Goal: Information Seeking & Learning: Learn about a topic

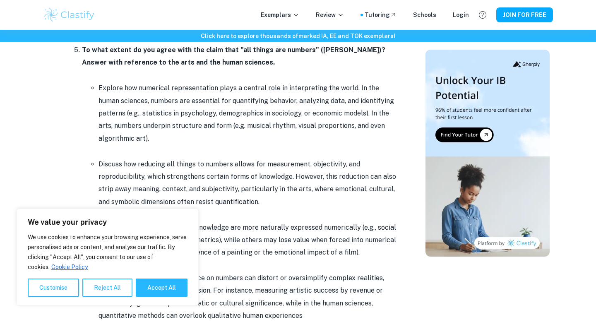
scroll to position [1767, 0]
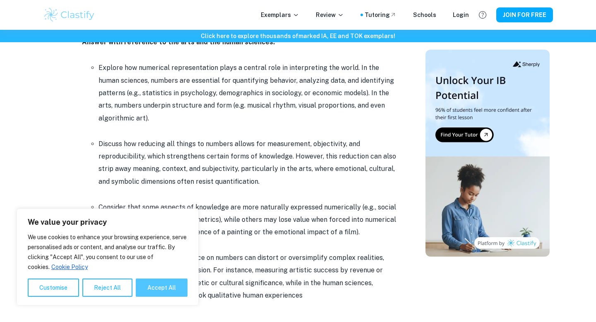
click at [159, 289] on button "Accept All" at bounding box center [162, 287] width 52 height 18
checkbox input "true"
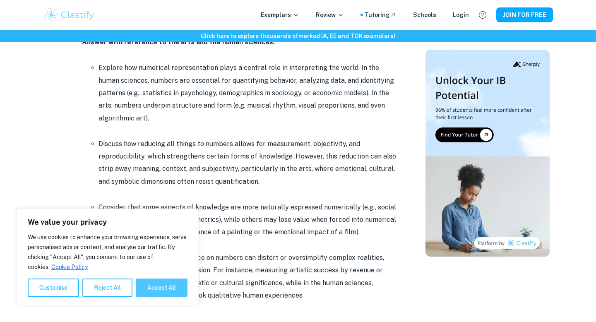
checkbox input "true"
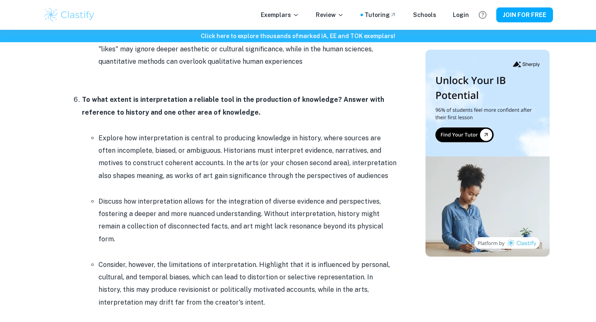
scroll to position [1994, 0]
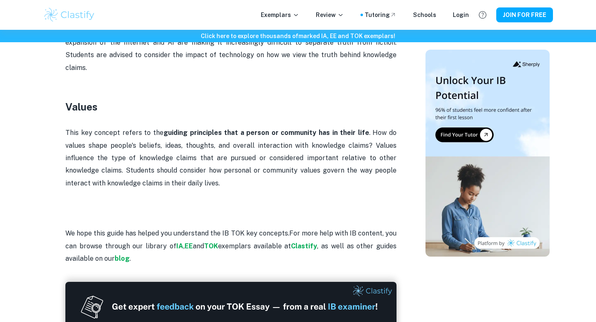
scroll to position [1670, 0]
